Goal: Information Seeking & Learning: Learn about a topic

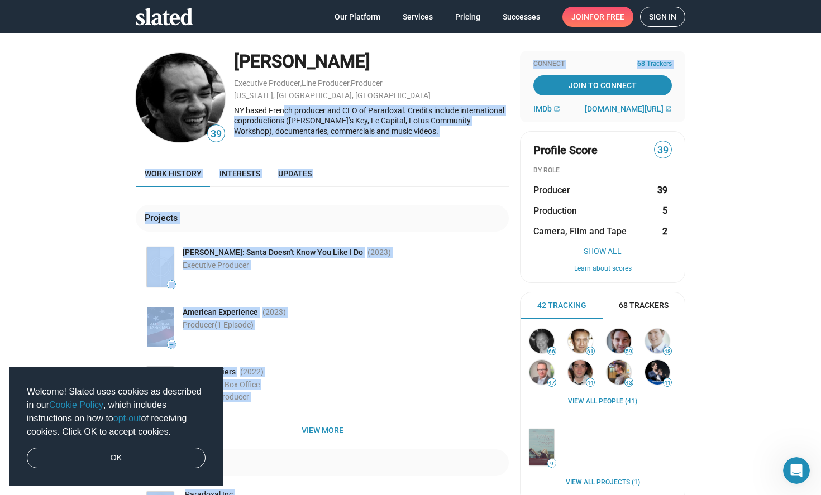
drag, startPoint x: 278, startPoint y: 108, endPoint x: 523, endPoint y: 108, distance: 245.2
click at [523, 108] on div "39 [PERSON_NAME] Executive Producer , Line Producer , Producer [US_STATE], [GEO…" at bounding box center [411, 296] width 550 height 490
click at [258, 131] on div "NY based French producer and CEO of Paradoxal. Credits include international co…" at bounding box center [371, 121] width 275 height 31
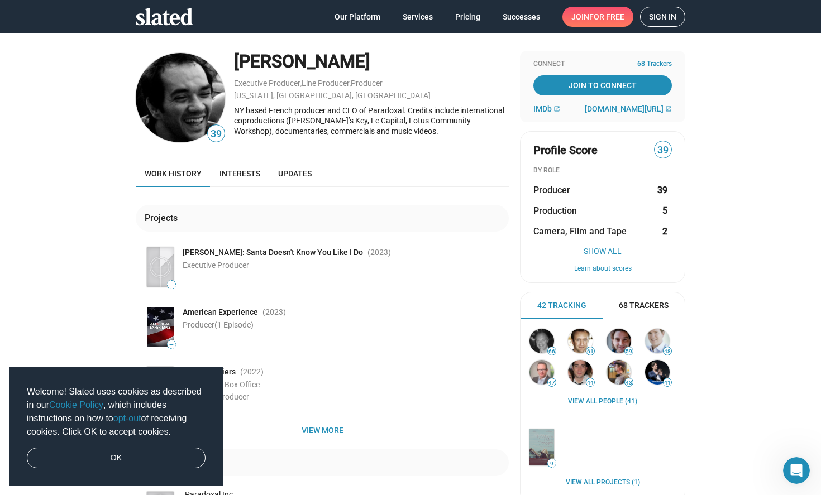
scroll to position [56, 0]
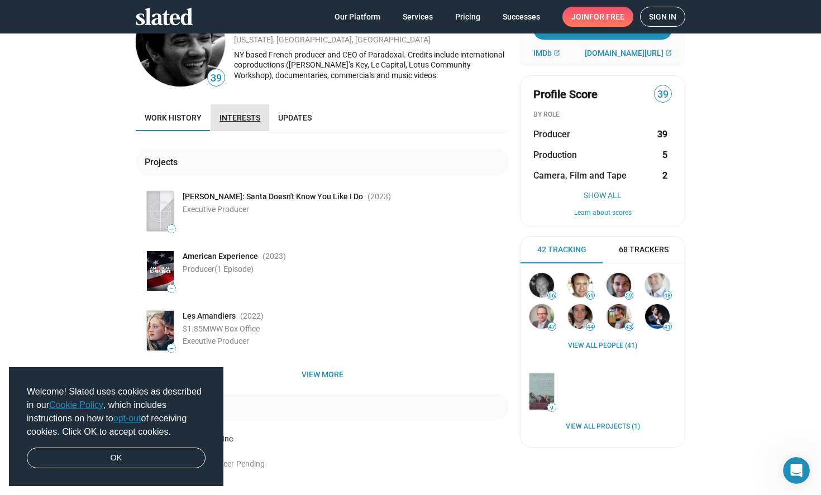
drag, startPoint x: 252, startPoint y: 108, endPoint x: 248, endPoint y: 113, distance: 6.4
click at [250, 108] on link "Interests" at bounding box center [240, 117] width 59 height 27
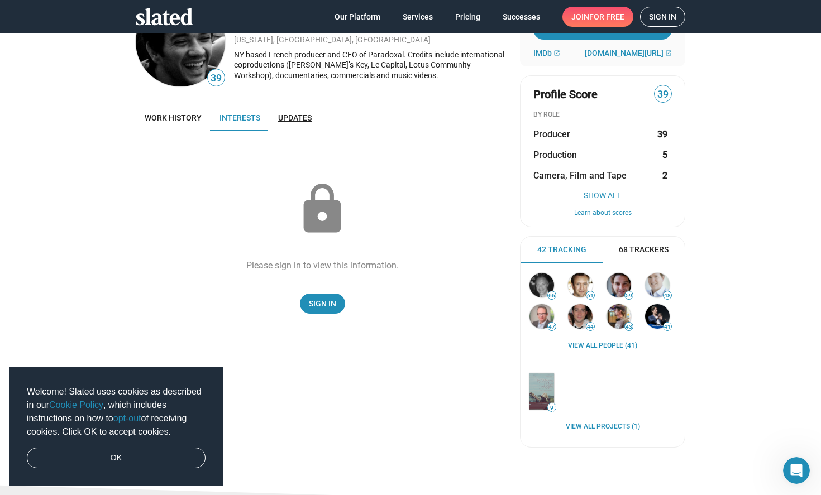
click at [294, 116] on span "Updates" at bounding box center [295, 117] width 34 height 9
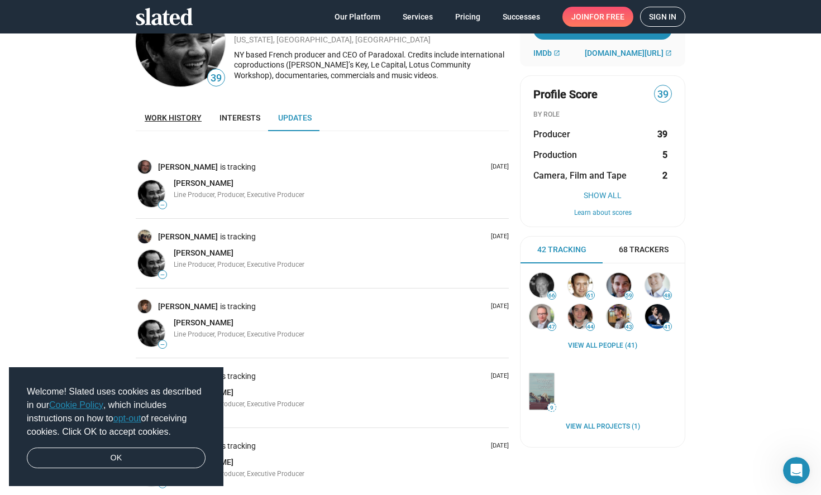
click at [190, 124] on link "Work history" at bounding box center [173, 117] width 75 height 27
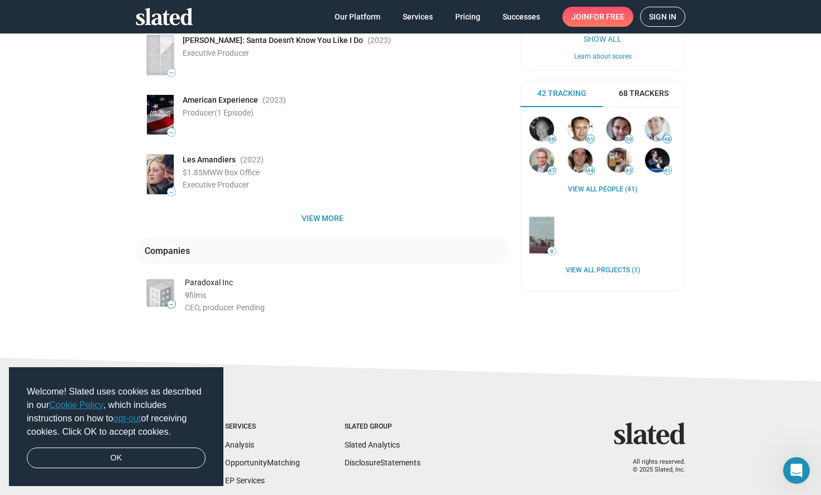
scroll to position [223, 0]
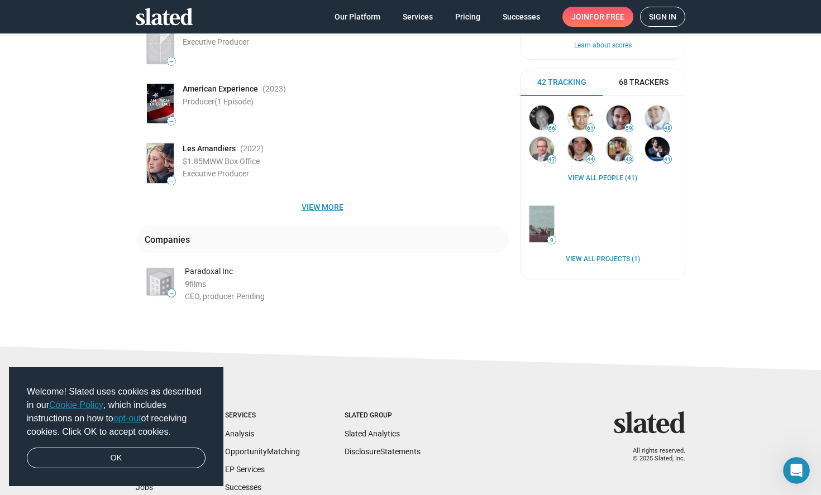
click at [320, 208] on span "View more" at bounding box center [322, 207] width 355 height 20
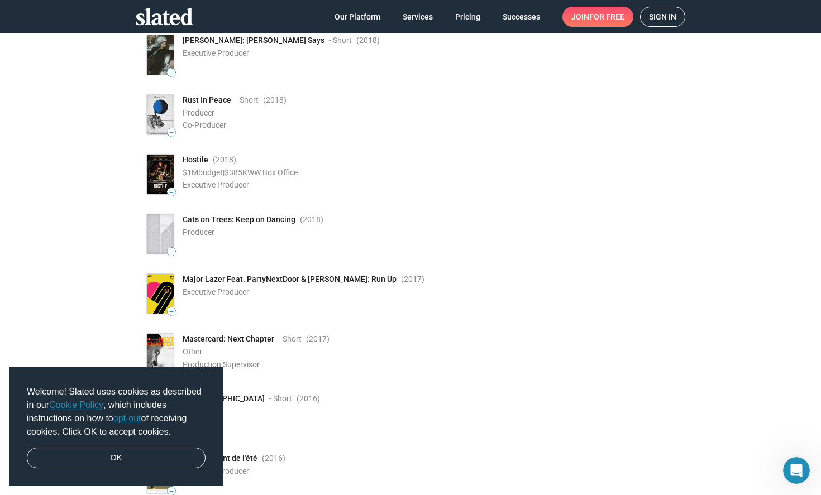
scroll to position [1005, 0]
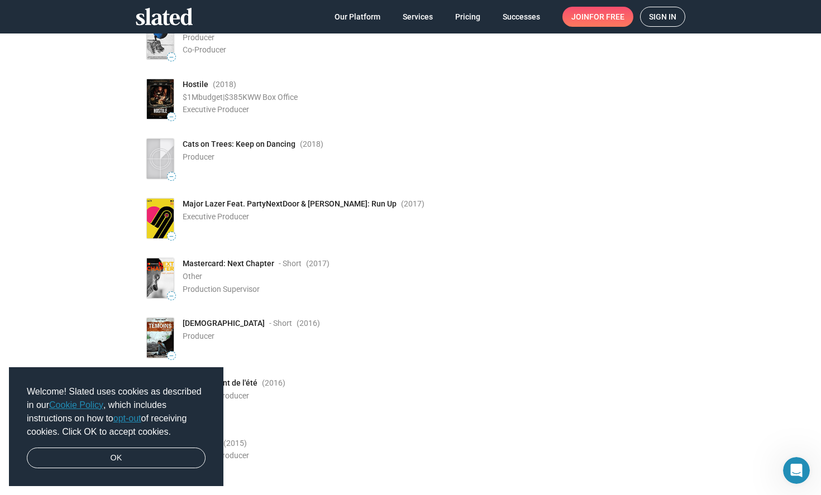
click at [154, 91] on img at bounding box center [160, 99] width 27 height 40
click at [187, 83] on span "Hostile" at bounding box center [196, 84] width 26 height 11
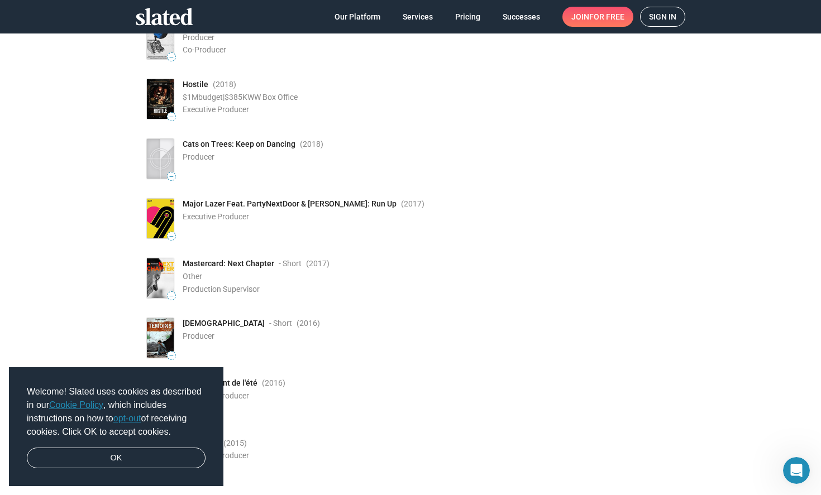
drag, startPoint x: 185, startPoint y: 83, endPoint x: 220, endPoint y: 84, distance: 34.7
click at [220, 84] on span "(2018 )" at bounding box center [224, 84] width 23 height 11
drag, startPoint x: 227, startPoint y: 87, endPoint x: 177, endPoint y: 87, distance: 50.8
click at [177, 87] on div "— Hostile (2018 ) $1M budget | $385K WW Box Office Executive Producer" at bounding box center [327, 99] width 364 height 44
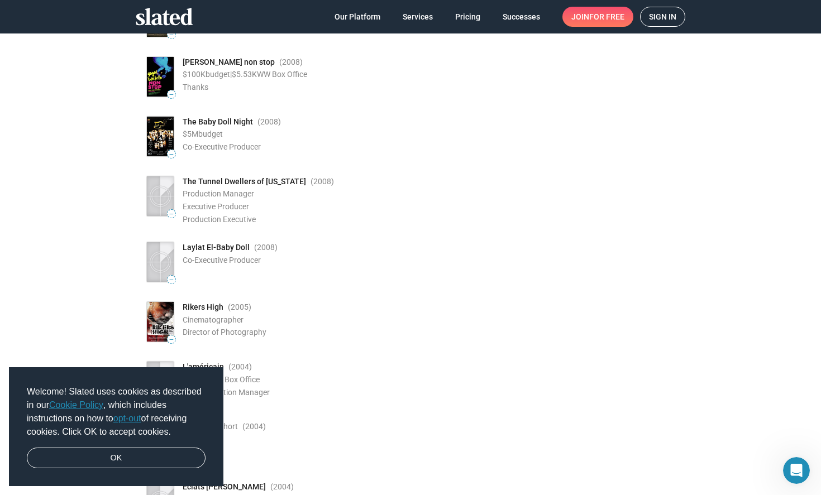
scroll to position [2905, 0]
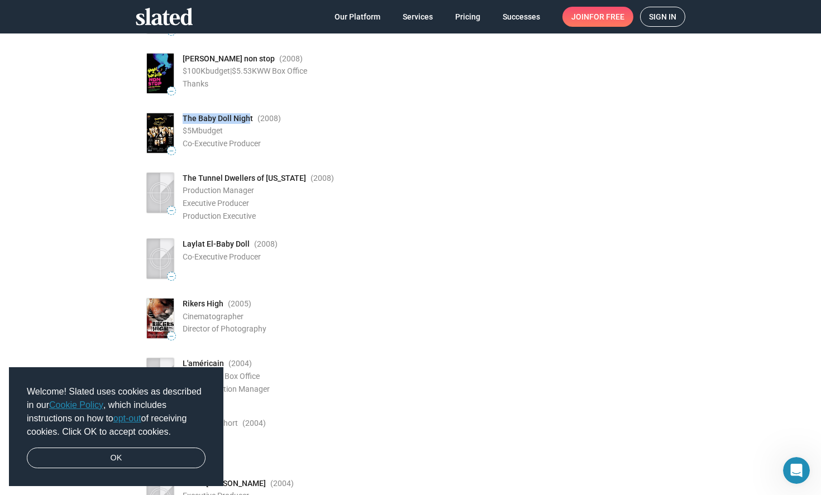
drag, startPoint x: 246, startPoint y: 117, endPoint x: 193, endPoint y: 118, distance: 52.5
click at [183, 118] on span "The Baby Doll Night" at bounding box center [218, 118] width 70 height 11
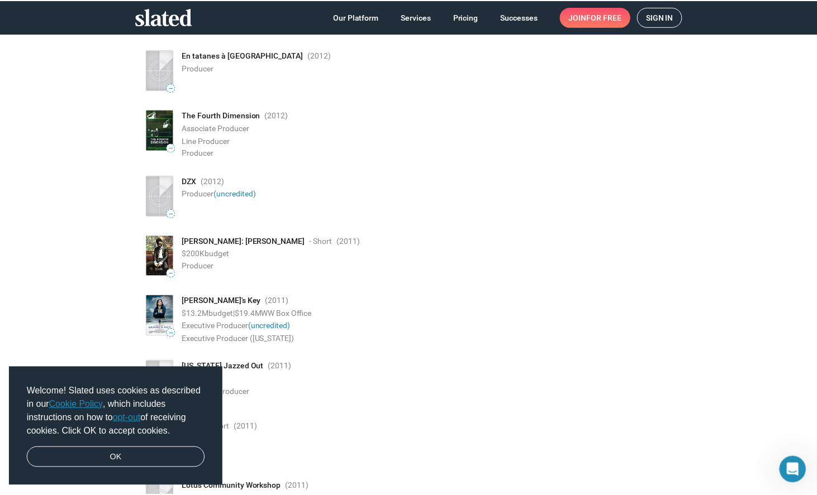
scroll to position [2011, 0]
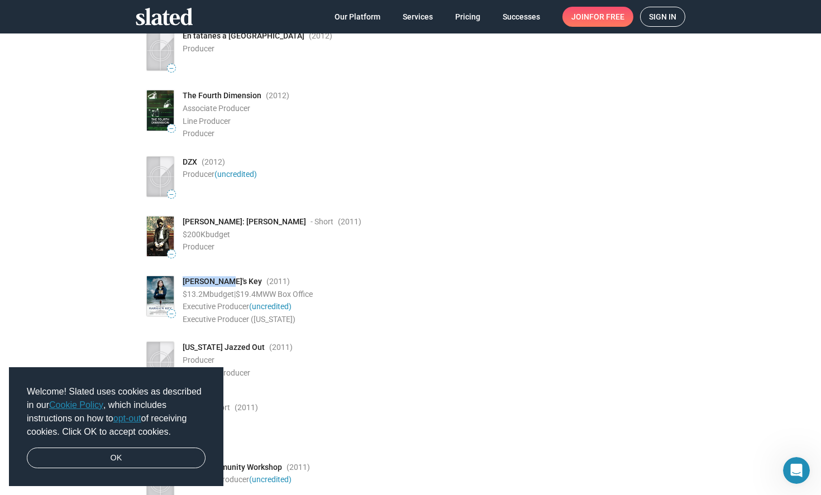
drag, startPoint x: 216, startPoint y: 281, endPoint x: 179, endPoint y: 285, distance: 37.6
click at [183, 285] on span "[PERSON_NAME]'s Key" at bounding box center [222, 281] width 79 height 11
